Goal: Task Accomplishment & Management: Use online tool/utility

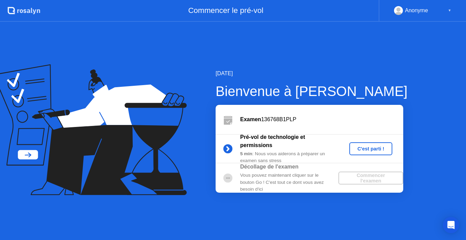
click at [373, 147] on div "C'est parti !" at bounding box center [371, 148] width 38 height 5
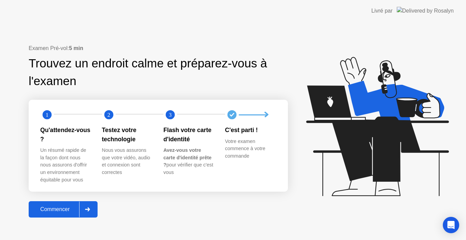
click at [51, 208] on div "Commencer" at bounding box center [55, 210] width 48 height 6
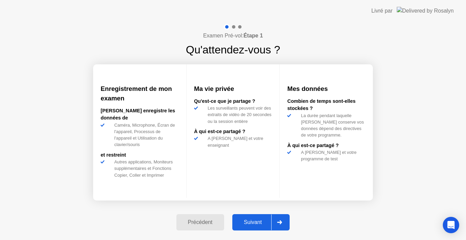
click at [257, 222] on div "Suivant" at bounding box center [252, 223] width 37 height 6
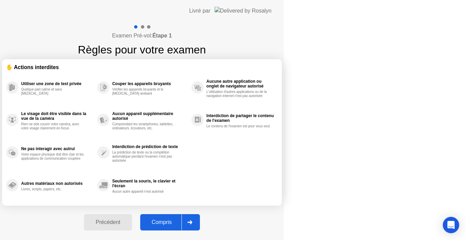
click at [181, 222] on div "Compris" at bounding box center [161, 223] width 39 height 6
select select "Available cameras"
select select "Available speakers"
select select "Available microphones"
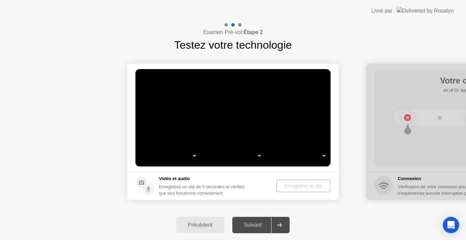
select select "*"
select select "*******"
select select "**********"
select select "*******"
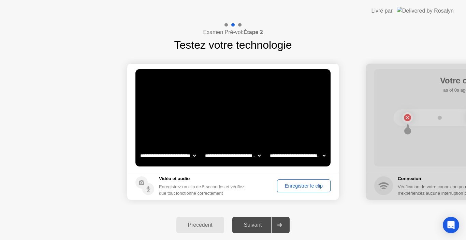
click at [308, 185] on div "Enregistrer le clip" at bounding box center [303, 185] width 49 height 5
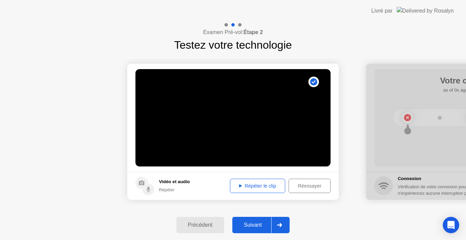
click at [256, 188] on div "Répéter le clip" at bounding box center [257, 185] width 50 height 5
click at [248, 185] on div "Répéter le clip" at bounding box center [257, 185] width 50 height 5
drag, startPoint x: 310, startPoint y: 186, endPoint x: 295, endPoint y: 192, distance: 15.2
click at [295, 192] on button "Réessayer" at bounding box center [309, 186] width 42 height 14
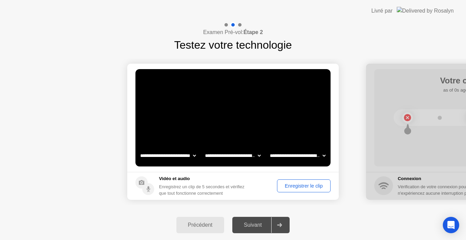
click at [293, 185] on div "Enregistrer le clip" at bounding box center [303, 185] width 49 height 5
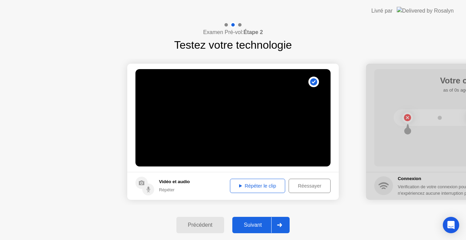
click at [249, 184] on div "Répéter le clip" at bounding box center [257, 185] width 50 height 5
click at [236, 185] on div "Répéter le clip" at bounding box center [257, 185] width 50 height 5
click at [242, 186] on div "Répéter le clip" at bounding box center [257, 185] width 50 height 5
click at [312, 183] on div "Réessayer" at bounding box center [309, 185] width 37 height 5
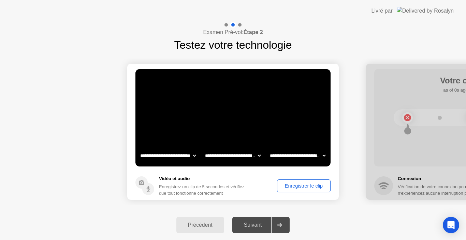
click at [299, 186] on div "Enregistrer le clip" at bounding box center [303, 185] width 49 height 5
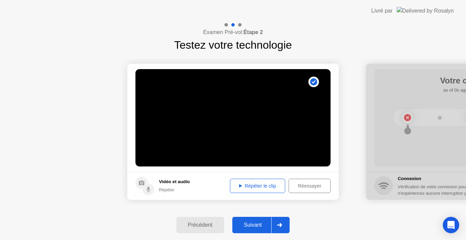
click at [266, 185] on div "Répéter le clip" at bounding box center [257, 185] width 50 height 5
click at [235, 185] on div "Répéter le clip" at bounding box center [257, 185] width 50 height 5
click at [147, 187] on circle at bounding box center [148, 190] width 12 height 12
click at [173, 193] on div "Répéter" at bounding box center [174, 190] width 31 height 6
click at [320, 48] on div "Examen Pré-vol: Étape 2 Testez votre technologie" at bounding box center [233, 37] width 466 height 31
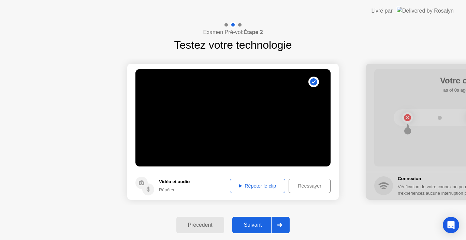
click at [309, 188] on div "Réessayer" at bounding box center [309, 185] width 37 height 5
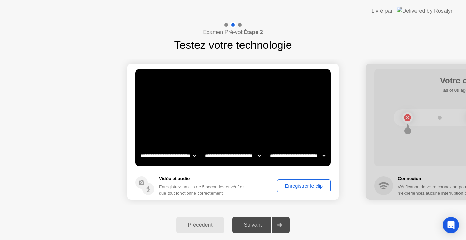
click at [309, 188] on div "Enregistrer le clip" at bounding box center [303, 185] width 49 height 5
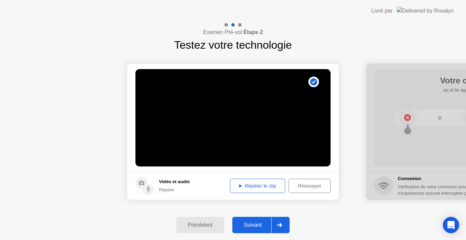
click at [244, 182] on button "Répéter le clip" at bounding box center [257, 186] width 55 height 14
click at [298, 183] on div "Réessayer" at bounding box center [309, 185] width 37 height 5
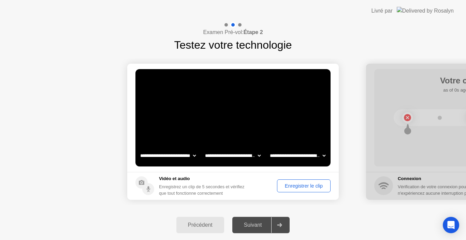
click at [298, 183] on div "Enregistrer le clip" at bounding box center [303, 185] width 49 height 5
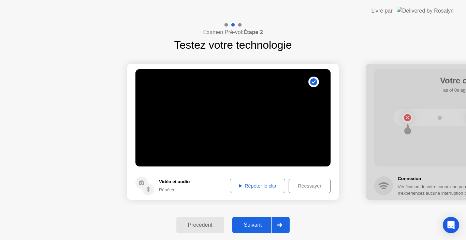
click at [268, 186] on div "Répéter le clip" at bounding box center [257, 185] width 50 height 5
